Goal: Information Seeking & Learning: Learn about a topic

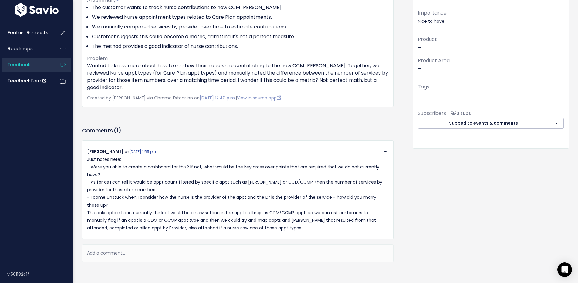
scroll to position [91, 0]
drag, startPoint x: 98, startPoint y: 74, endPoint x: 191, endPoint y: 73, distance: 92.9
click at [191, 73] on p "Wanted to know more about how to see how their nurses are contributing to the n…" at bounding box center [237, 77] width 301 height 29
drag, startPoint x: 317, startPoint y: 73, endPoint x: 165, endPoint y: 81, distance: 151.9
click at [165, 81] on p "Wanted to know more about how to see how their nurses are contributing to the n…" at bounding box center [237, 77] width 301 height 29
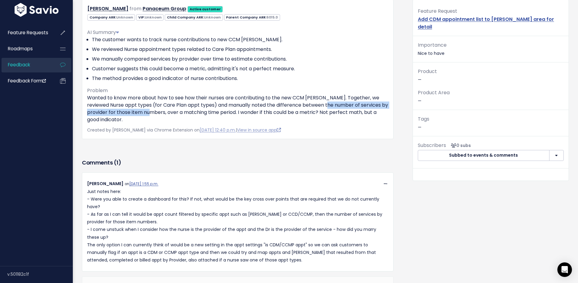
scroll to position [0, 0]
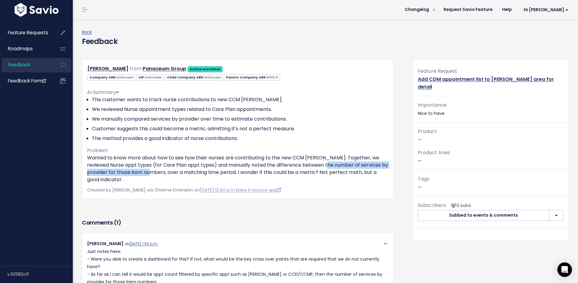
click at [451, 79] on link "Add CDM appointment list to billings area for detail" at bounding box center [486, 83] width 136 height 15
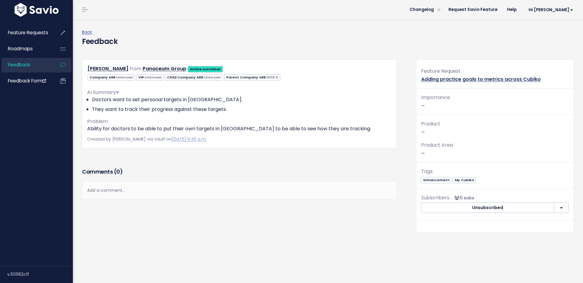
click at [460, 80] on link "Adding practice goals to metrics across Cubiko" at bounding box center [481, 79] width 120 height 7
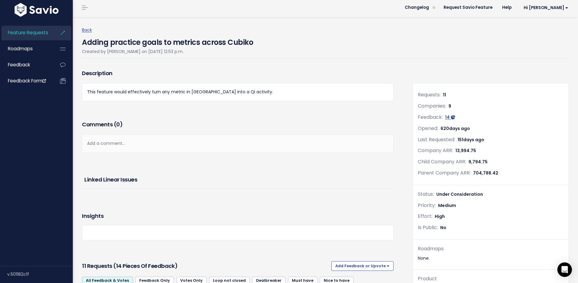
scroll to position [2, 0]
drag, startPoint x: 468, startPoint y: 194, endPoint x: 432, endPoint y: 194, distance: 36.4
click at [432, 194] on div "Status: Under Consideration" at bounding box center [491, 194] width 146 height 9
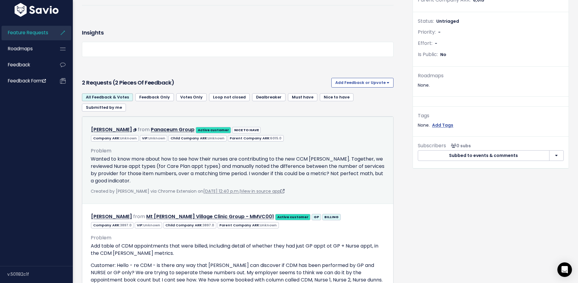
scroll to position [155, 0]
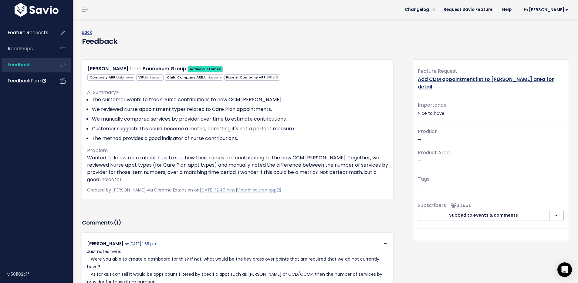
click at [422, 81] on link "Add CDM appointment list to [PERSON_NAME] area for detail" at bounding box center [486, 83] width 136 height 15
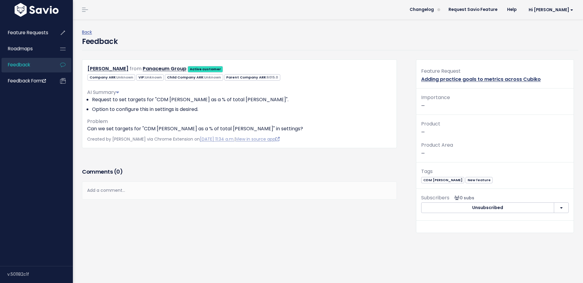
click at [455, 79] on link "Adding practice goals to metrics across Cubiko" at bounding box center [481, 79] width 120 height 7
